Goal: Browse casually: Explore the website without a specific task or goal

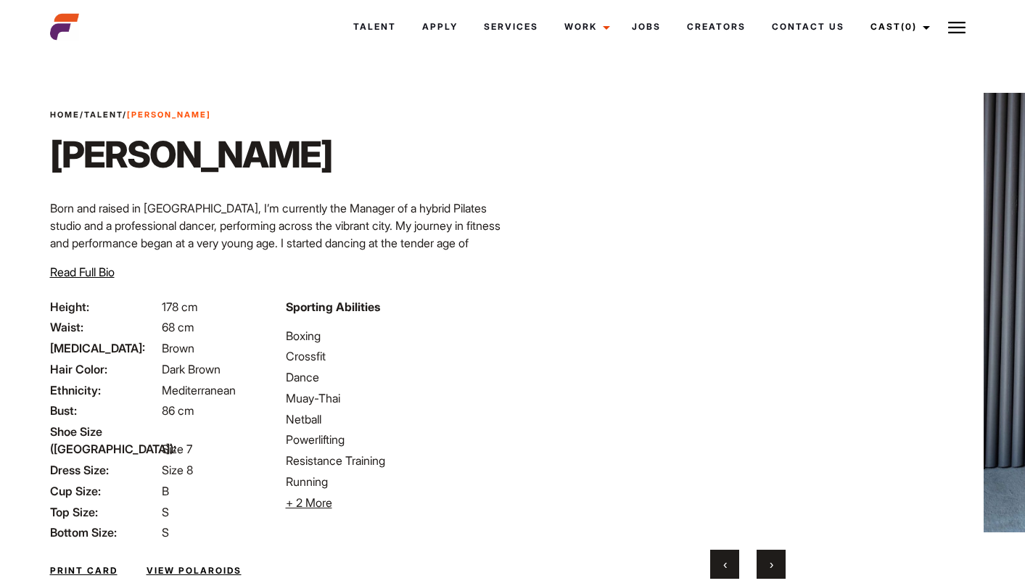
click at [776, 571] on button "›" at bounding box center [770, 564] width 29 height 29
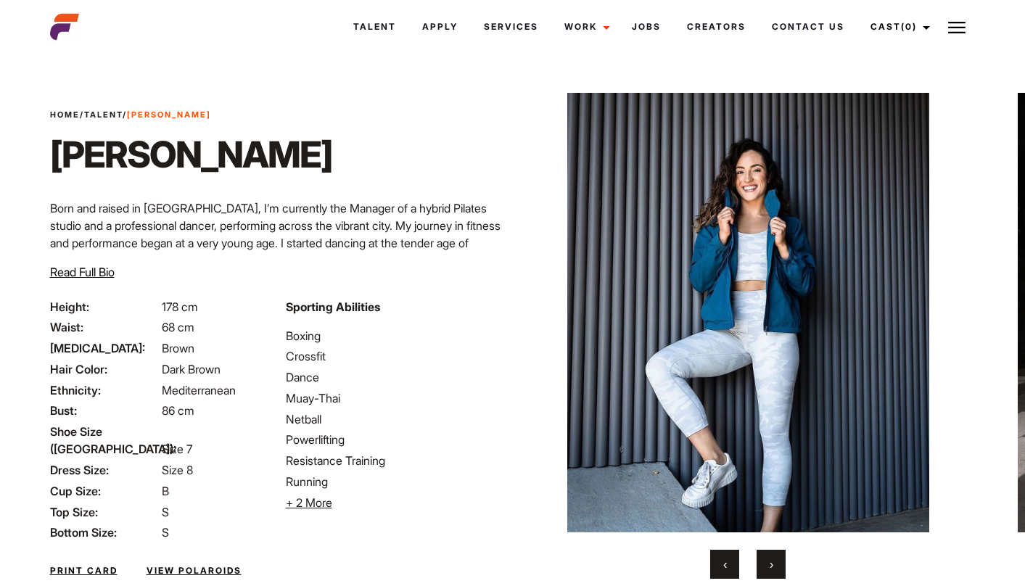
click at [776, 571] on button "›" at bounding box center [770, 564] width 29 height 29
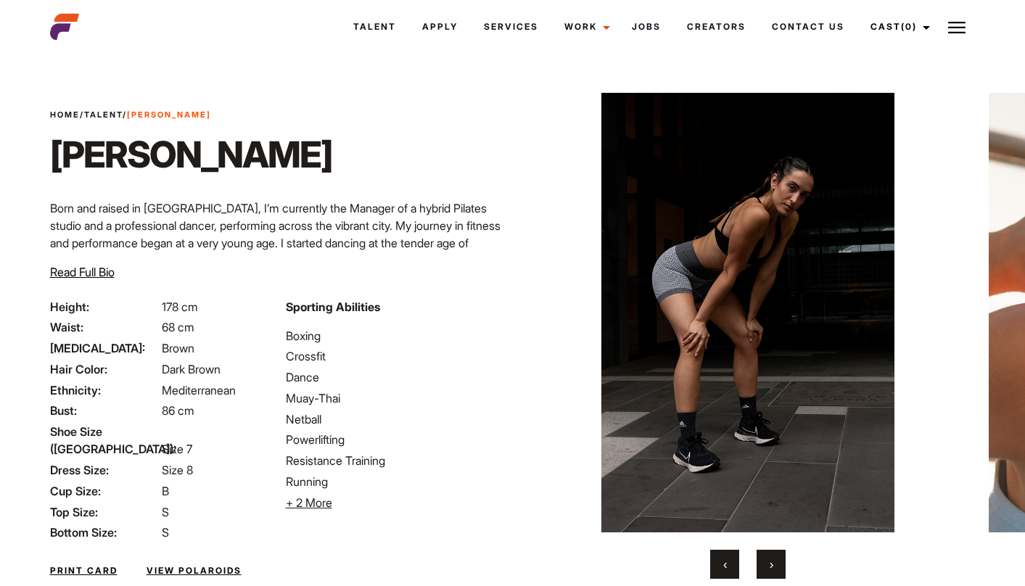
click at [776, 571] on button "›" at bounding box center [770, 564] width 29 height 29
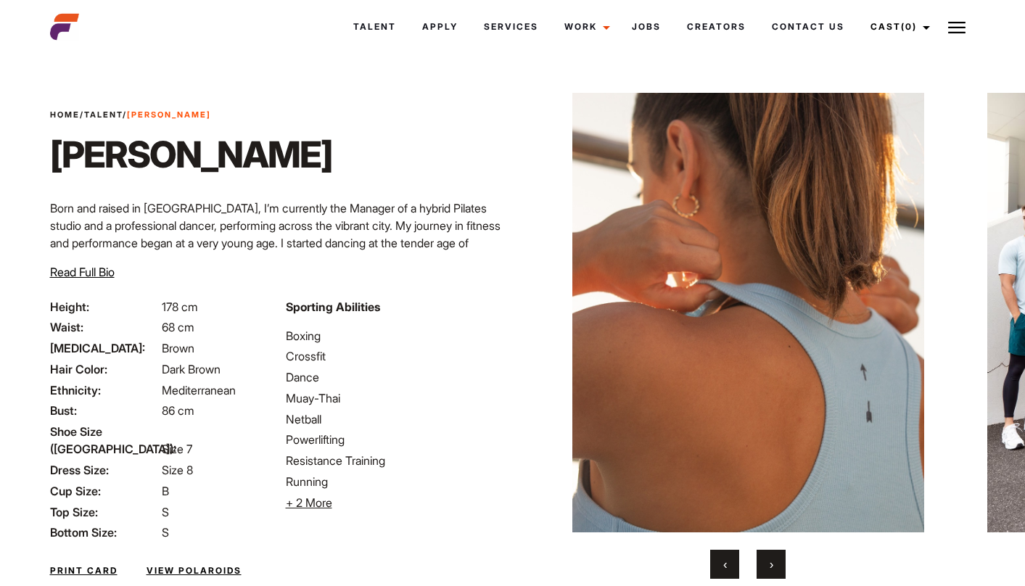
click at [776, 571] on button "›" at bounding box center [770, 564] width 29 height 29
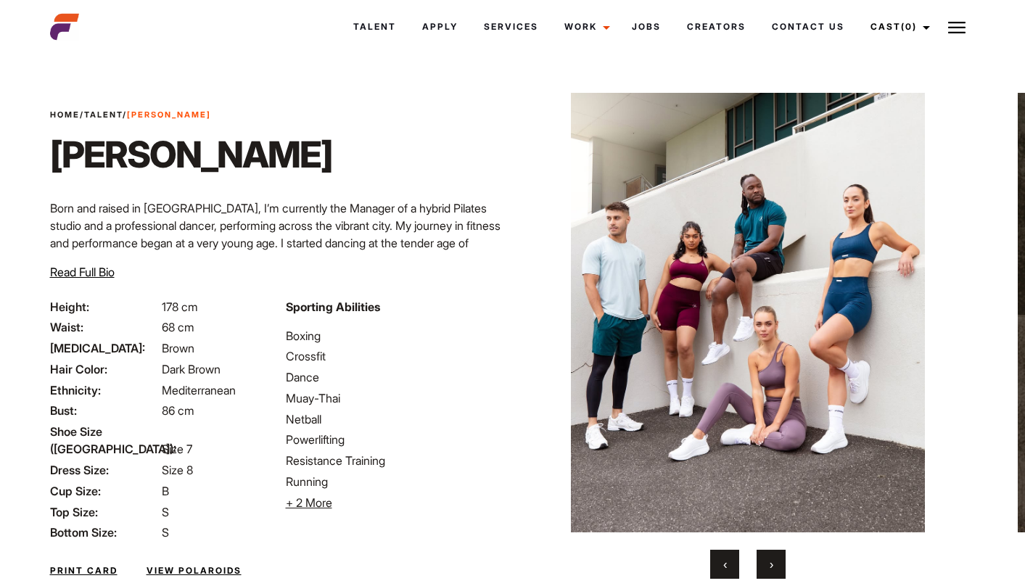
click at [776, 571] on button "›" at bounding box center [770, 564] width 29 height 29
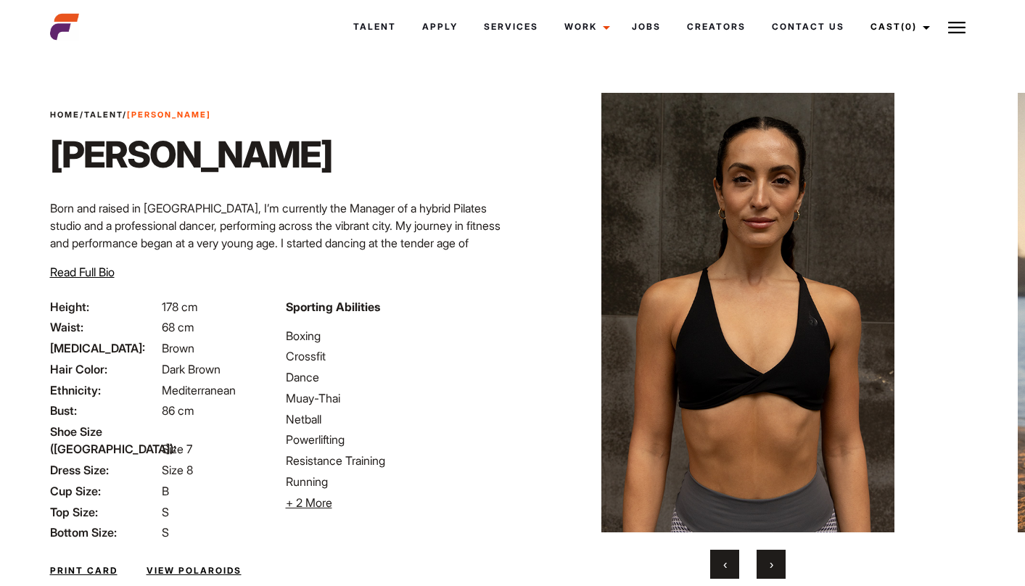
click at [776, 571] on button "›" at bounding box center [770, 564] width 29 height 29
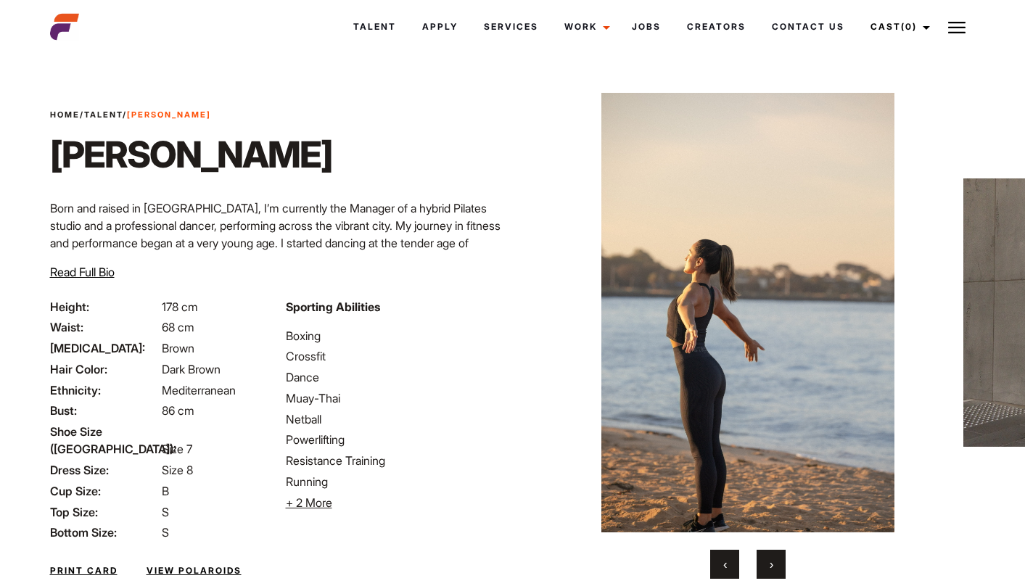
click at [776, 573] on button "›" at bounding box center [770, 564] width 29 height 29
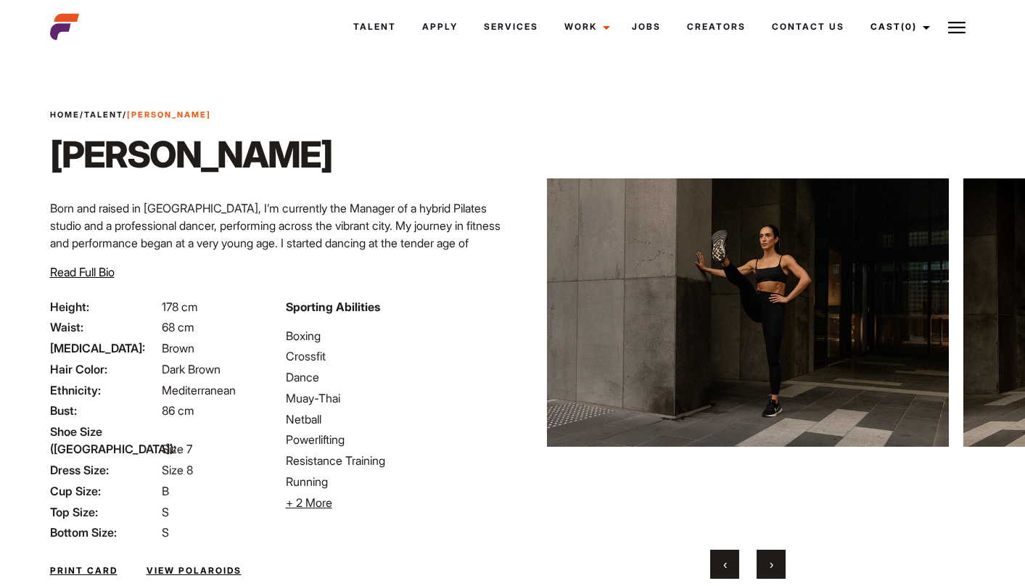
click at [776, 573] on button "›" at bounding box center [770, 564] width 29 height 29
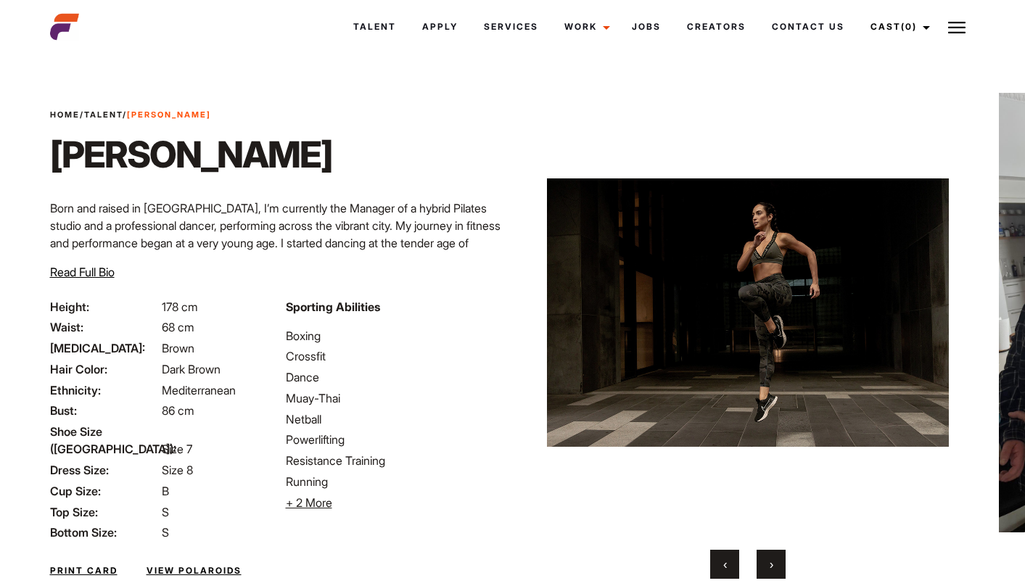
click at [776, 573] on button "›" at bounding box center [770, 564] width 29 height 29
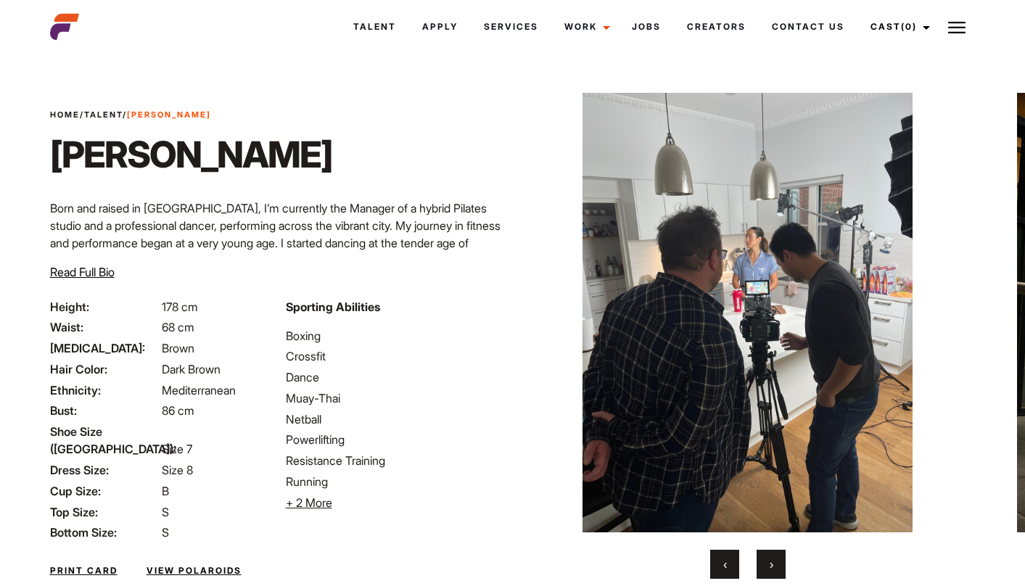
click at [775, 574] on button "›" at bounding box center [770, 564] width 29 height 29
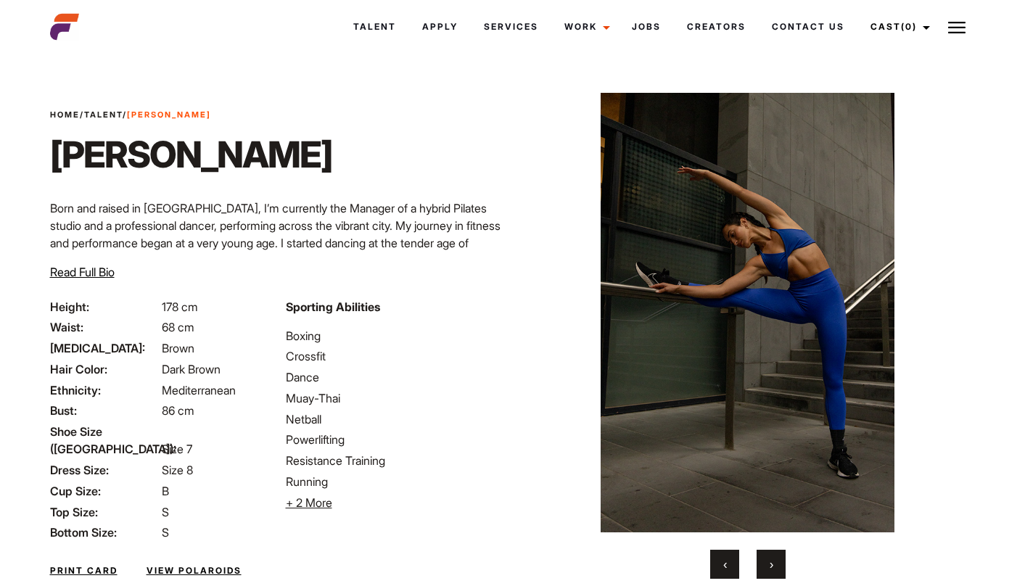
click at [772, 574] on button "›" at bounding box center [770, 564] width 29 height 29
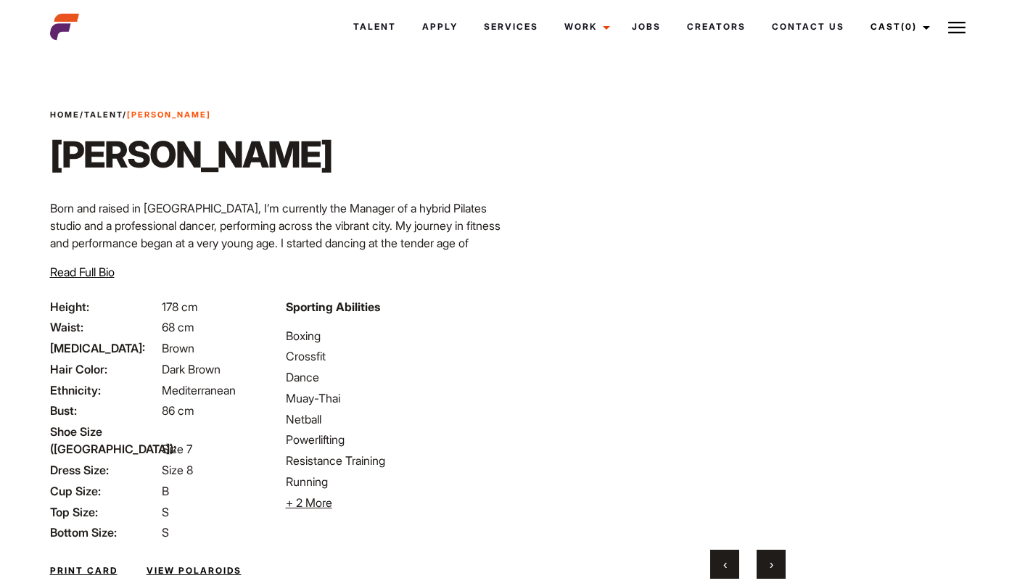
click at [772, 574] on button "›" at bounding box center [770, 564] width 29 height 29
click at [771, 576] on button "›" at bounding box center [770, 564] width 29 height 29
click at [770, 576] on button "›" at bounding box center [770, 564] width 29 height 29
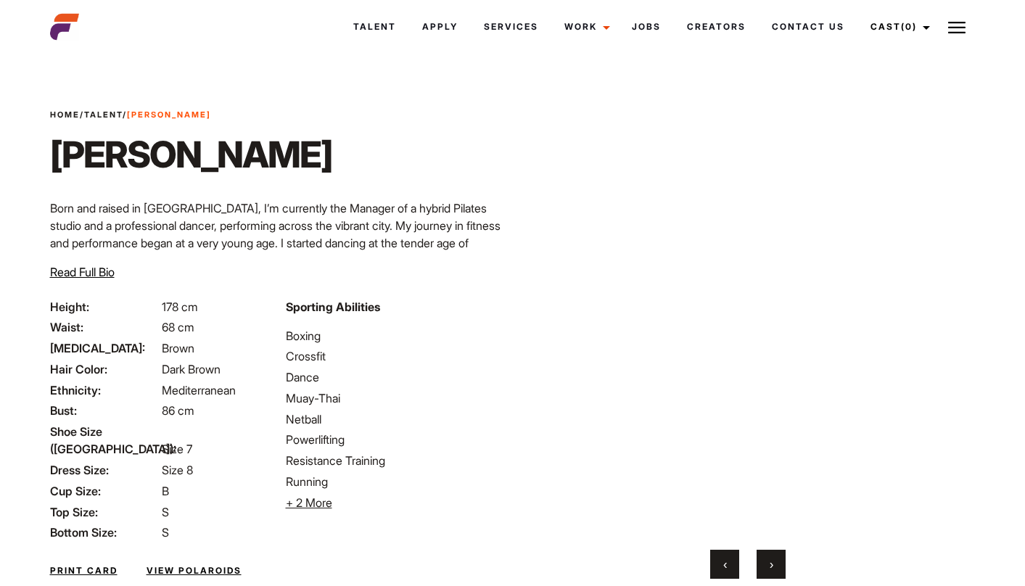
click at [770, 576] on button "›" at bounding box center [770, 564] width 29 height 29
